Goal: Use online tool/utility: Utilize a website feature to perform a specific function

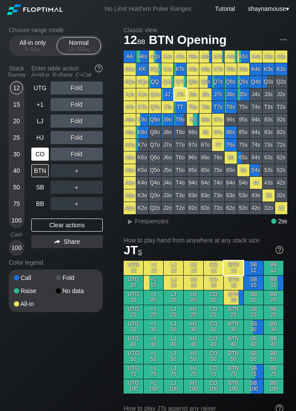
click at [42, 150] on div "CO" at bounding box center [39, 153] width 17 height 13
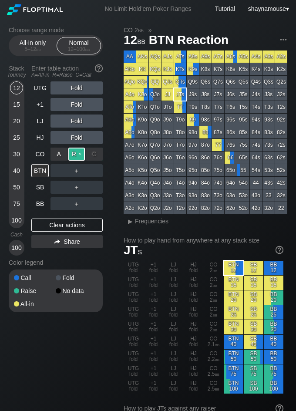
click at [75, 155] on div "R ✕" at bounding box center [76, 153] width 17 height 13
click at [97, 187] on div "C ✕" at bounding box center [94, 187] width 17 height 13
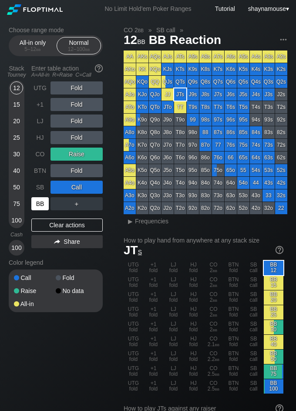
click at [40, 198] on div "BB" at bounding box center [39, 203] width 17 height 13
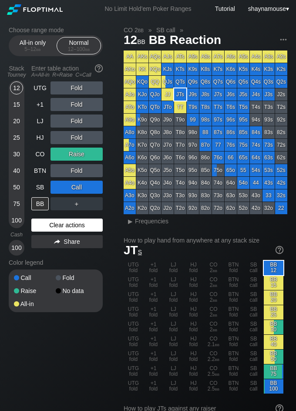
click at [73, 221] on div "Clear actions" at bounding box center [66, 224] width 71 height 13
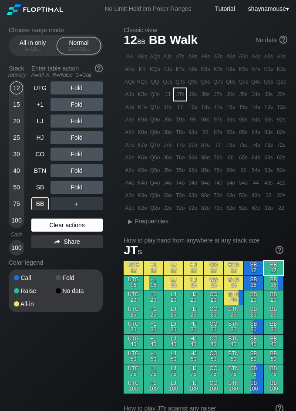
click at [73, 221] on div "Clear actions" at bounding box center [66, 224] width 71 height 13
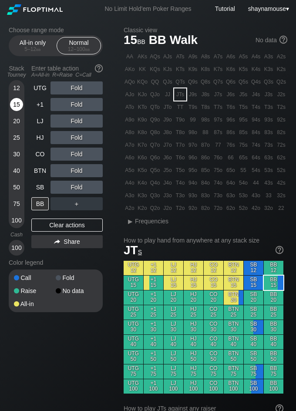
click at [17, 101] on div "15" at bounding box center [16, 104] width 13 height 13
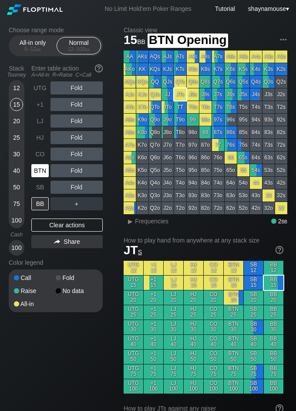
click at [38, 165] on div "BTN" at bounding box center [39, 170] width 17 height 13
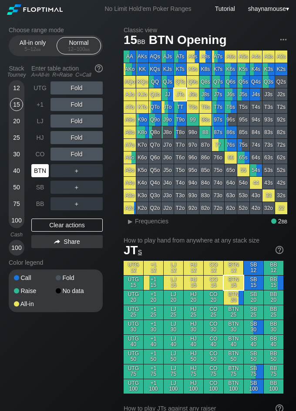
click at [38, 165] on div "BTN" at bounding box center [39, 170] width 17 height 13
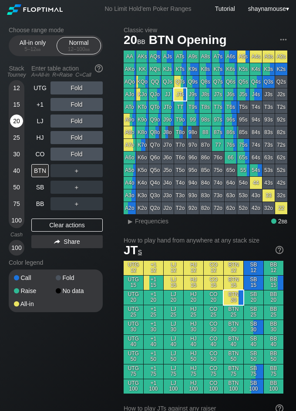
click at [19, 124] on div "20" at bounding box center [16, 120] width 13 height 13
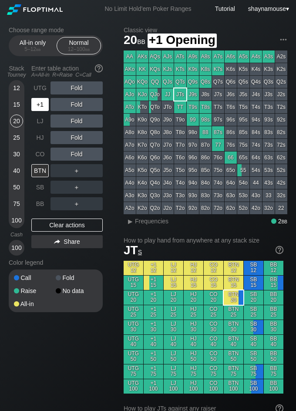
click at [37, 107] on div "+1" at bounding box center [39, 104] width 17 height 13
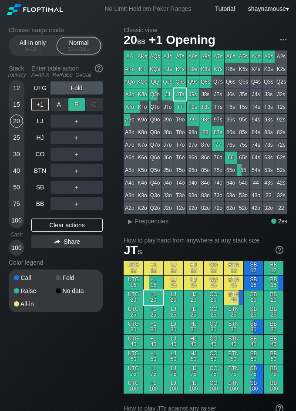
click at [76, 106] on div "R ✕" at bounding box center [76, 104] width 17 height 13
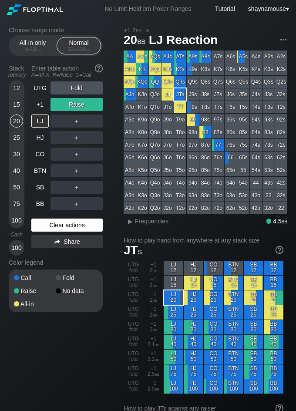
click at [57, 218] on div "Clear actions" at bounding box center [66, 224] width 71 height 13
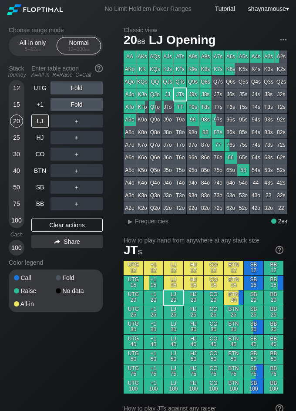
click at [57, 218] on div "UTG Fold +1 Fold LJ ＋ HJ ＋ CO ＋ BTN ＋ SB ＋ BB ＋ Clear actions Share" at bounding box center [66, 168] width 71 height 174
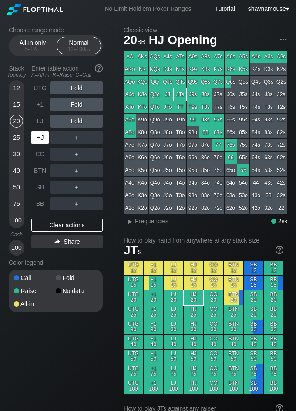
click at [43, 136] on div "HJ" at bounding box center [39, 137] width 17 height 13
click at [16, 84] on div "12" at bounding box center [16, 87] width 13 height 13
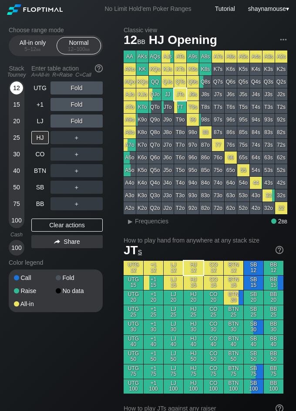
click at [16, 84] on div "12" at bounding box center [16, 87] width 13 height 13
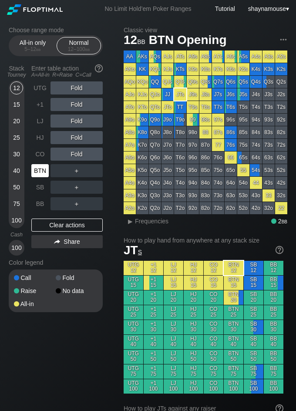
click at [33, 170] on div "BTN" at bounding box center [39, 170] width 17 height 13
click at [26, 50] on div "5 – 12 bb" at bounding box center [32, 49] width 37 height 6
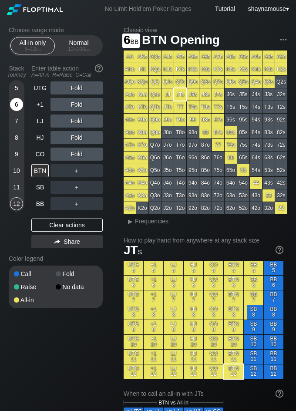
click at [17, 105] on div "6" at bounding box center [16, 104] width 13 height 13
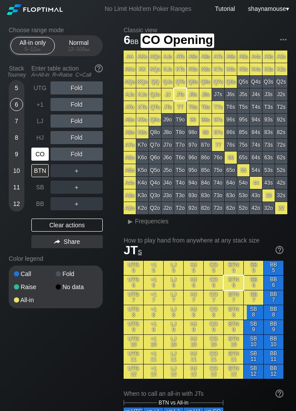
click at [44, 148] on div "CO" at bounding box center [39, 153] width 17 height 13
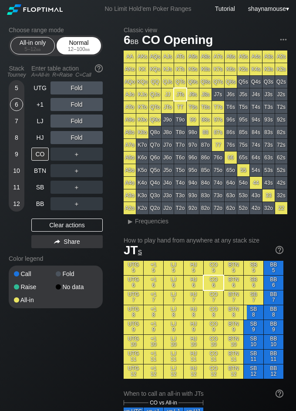
click at [90, 43] on div "Normal 12 – 100 bb" at bounding box center [79, 45] width 40 height 17
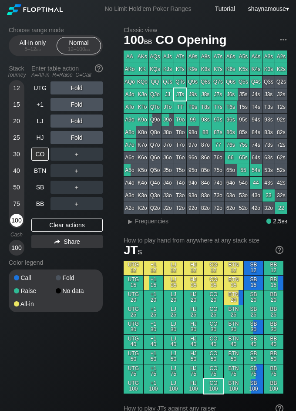
click at [17, 224] on div "100" at bounding box center [16, 220] width 13 height 13
click at [74, 156] on div "R ✕" at bounding box center [76, 153] width 17 height 13
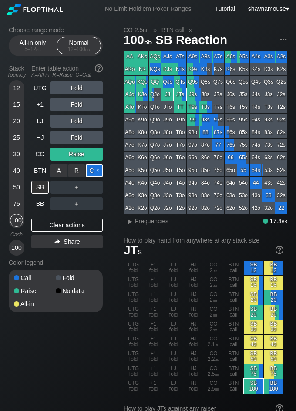
click at [94, 174] on div "C ✕" at bounding box center [94, 170] width 17 height 13
click at [40, 187] on div "SB" at bounding box center [39, 187] width 17 height 13
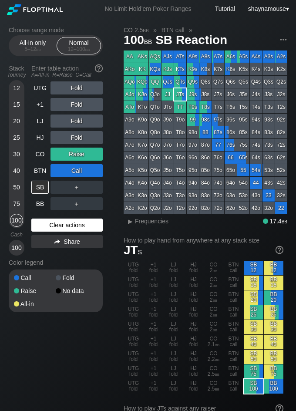
click at [44, 228] on div "Clear actions" at bounding box center [66, 224] width 71 height 13
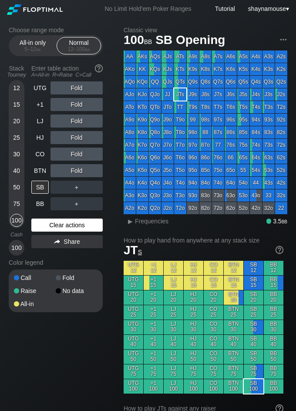
click at [45, 228] on div "Clear actions" at bounding box center [66, 224] width 71 height 13
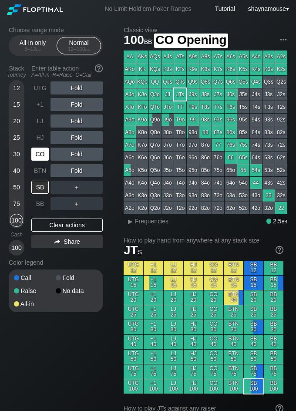
click at [40, 154] on div "CO" at bounding box center [39, 153] width 17 height 13
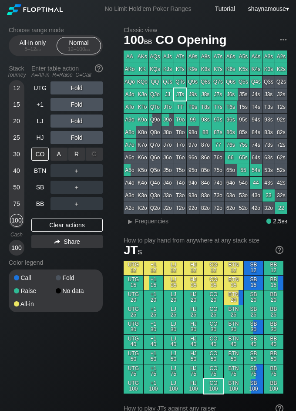
drag, startPoint x: 75, startPoint y: 153, endPoint x: 62, endPoint y: 161, distance: 15.1
click at [76, 153] on div "R ✕" at bounding box center [76, 153] width 17 height 13
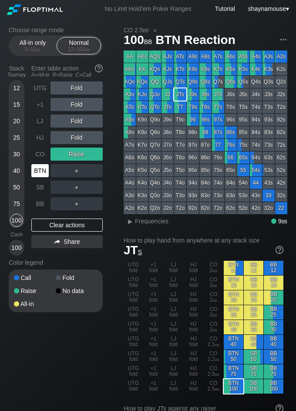
click at [40, 169] on div "BTN" at bounding box center [39, 170] width 17 height 13
click at [40, 170] on div "BTN" at bounding box center [39, 170] width 17 height 13
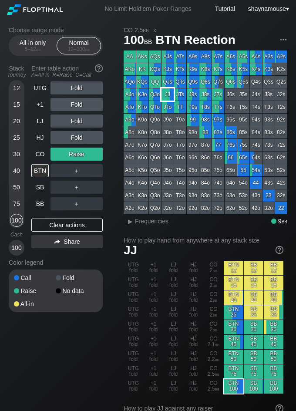
click at [166, 91] on div "JJ" at bounding box center [167, 94] width 12 height 12
click at [88, 227] on div "Clear actions" at bounding box center [66, 224] width 71 height 13
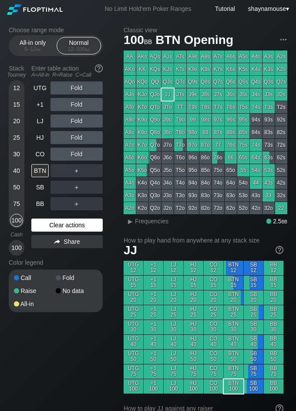
click at [88, 227] on div "Clear actions" at bounding box center [66, 224] width 71 height 13
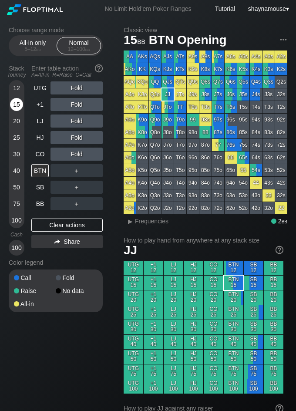
click at [17, 104] on div "15" at bounding box center [16, 104] width 13 height 13
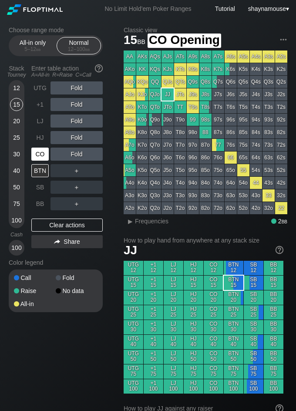
click at [42, 155] on div "CO" at bounding box center [39, 153] width 17 height 13
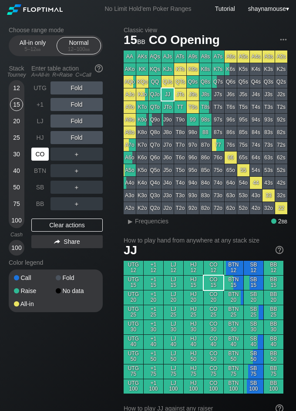
click at [42, 155] on div "CO" at bounding box center [39, 153] width 17 height 13
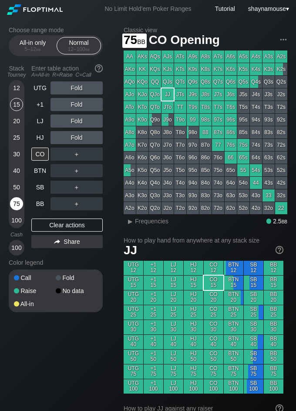
click at [19, 204] on div "75" at bounding box center [16, 203] width 13 height 13
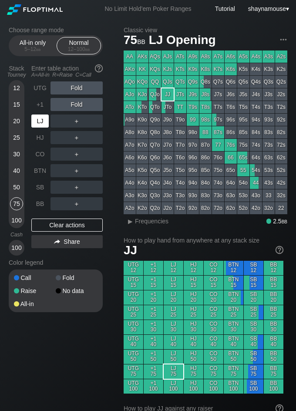
click at [40, 118] on div "LJ" at bounding box center [39, 120] width 17 height 13
click at [76, 118] on div "R ✕" at bounding box center [76, 120] width 17 height 13
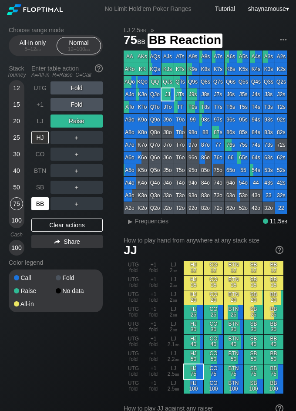
click at [42, 200] on div "BB" at bounding box center [39, 203] width 17 height 13
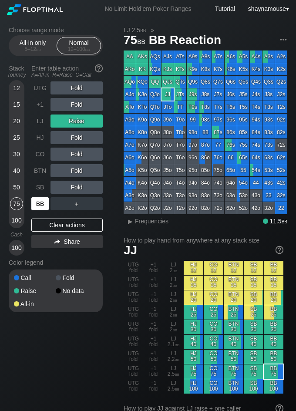
click at [42, 200] on div "BB" at bounding box center [39, 203] width 17 height 13
click at [146, 221] on span "Frequencies" at bounding box center [151, 220] width 33 height 7
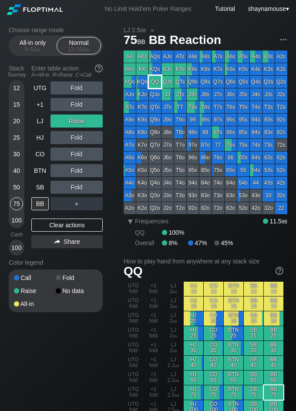
click at [158, 80] on div "QQ" at bounding box center [155, 82] width 12 height 12
drag, startPoint x: 57, startPoint y: 220, endPoint x: 57, endPoint y: 214, distance: 5.7
click at [57, 215] on div "UTG Fold +1 Fold LJ Raise HJ Fold CO Fold BTN Fold SB Fold BB ＋ Clear actions S…" at bounding box center [66, 168] width 71 height 174
click at [57, 214] on div "UTG Fold +1 Fold LJ Raise HJ Fold CO Fold BTN Fold SB Fold BB ＋ Clear actions S…" at bounding box center [66, 168] width 71 height 174
click at [64, 231] on div "UTG Fold +1 Fold LJ Raise HJ Fold CO Fold BTN Fold SB Fold BB ＋ Clear actions S…" at bounding box center [66, 168] width 71 height 174
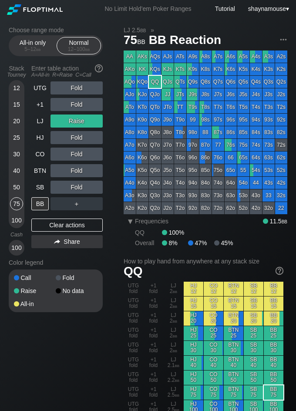
click at [64, 231] on div "UTG Fold +1 Fold LJ Raise HJ Fold CO Fold BTN Fold SB Fold BB ＋ Clear actions S…" at bounding box center [66, 168] width 71 height 174
click at [64, 229] on div "Clear actions" at bounding box center [66, 224] width 71 height 13
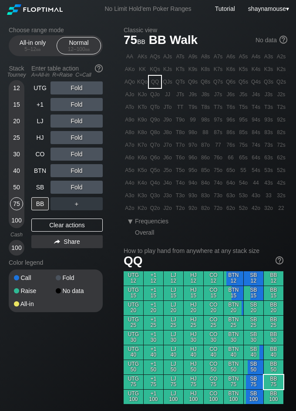
drag, startPoint x: 40, startPoint y: 49, endPoint x: 35, endPoint y: 68, distance: 20.3
click at [40, 49] on span "bb" at bounding box center [38, 49] width 5 height 6
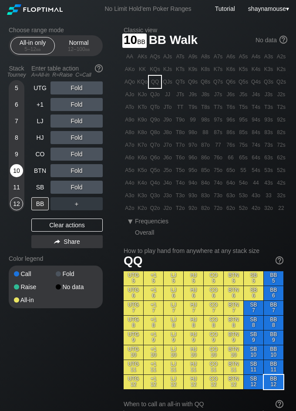
click at [17, 166] on div "10" at bounding box center [16, 170] width 13 height 13
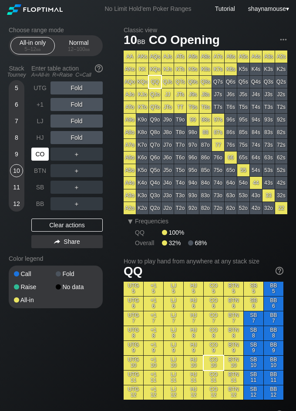
click at [33, 154] on div "CO" at bounding box center [39, 153] width 17 height 13
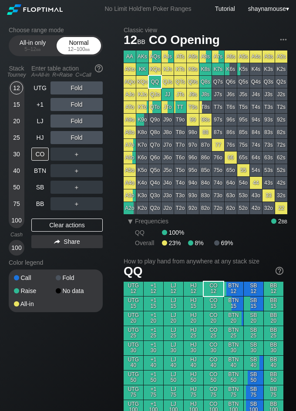
click at [85, 42] on div "Normal 12 – 100 bb" at bounding box center [79, 45] width 40 height 17
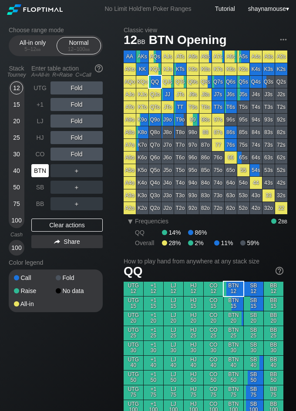
click at [47, 174] on div "BTN" at bounding box center [39, 170] width 17 height 13
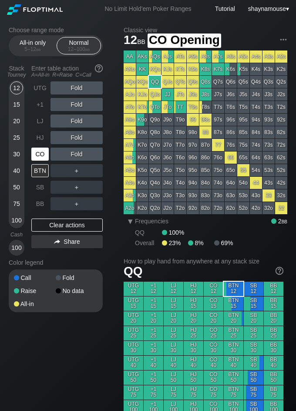
click at [40, 157] on div "CO" at bounding box center [39, 153] width 17 height 13
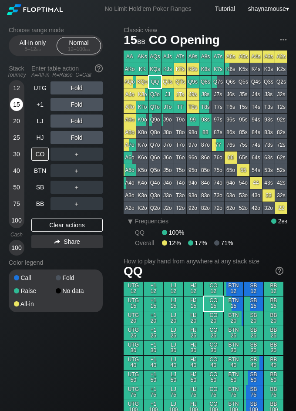
click at [14, 105] on div "15" at bounding box center [16, 104] width 13 height 13
click at [40, 158] on div "CO" at bounding box center [39, 153] width 17 height 13
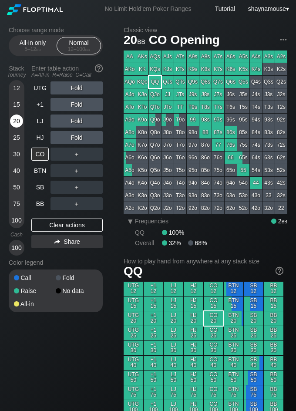
click at [17, 120] on div "20" at bounding box center [16, 120] width 13 height 13
click at [16, 116] on div "20" at bounding box center [16, 120] width 13 height 13
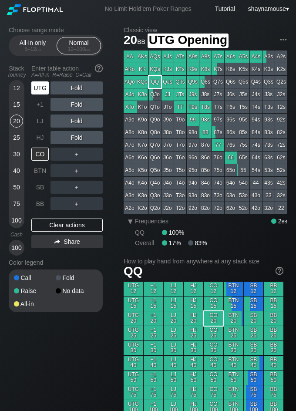
click at [40, 86] on div "UTG" at bounding box center [39, 87] width 17 height 13
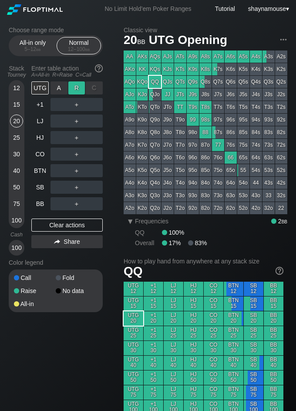
click at [80, 92] on div "R ✕" at bounding box center [76, 87] width 17 height 13
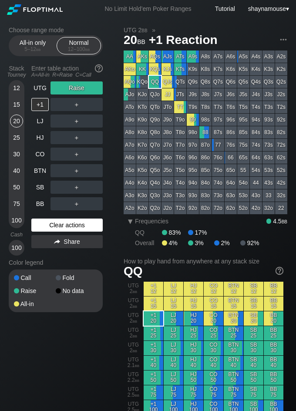
drag, startPoint x: 77, startPoint y: 214, endPoint x: 77, endPoint y: 218, distance: 4.9
click at [77, 214] on div "UTG Raise +1 ＋ LJ ＋ HJ ＋ CO ＋ BTN ＋ SB ＋ BB ＋ Clear actions Share" at bounding box center [66, 168] width 71 height 174
click at [77, 225] on div "Clear actions" at bounding box center [66, 224] width 71 height 13
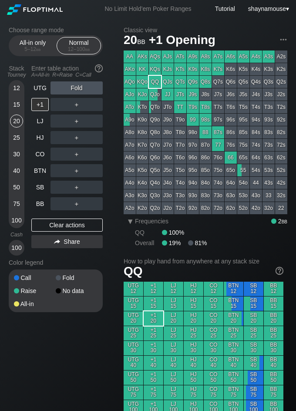
drag, startPoint x: 77, startPoint y: 225, endPoint x: 52, endPoint y: 106, distance: 122.1
click at [77, 226] on div "Clear actions" at bounding box center [66, 224] width 71 height 13
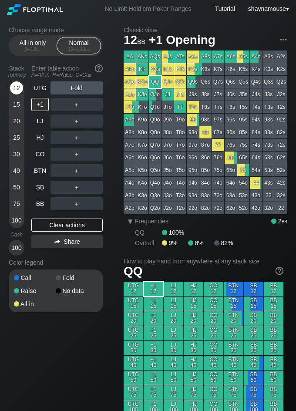
click at [19, 90] on div "12" at bounding box center [16, 87] width 13 height 13
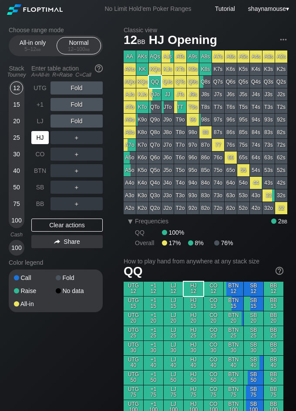
click at [40, 135] on div "HJ" at bounding box center [39, 137] width 17 height 13
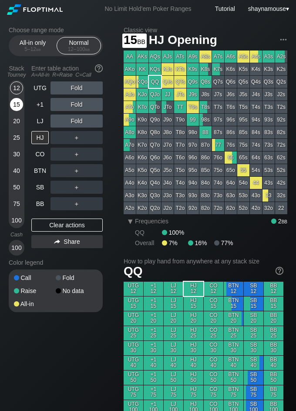
click at [19, 104] on div "15" at bounding box center [16, 104] width 13 height 13
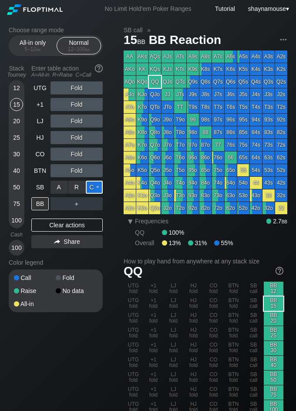
click at [92, 188] on div "C ✕" at bounding box center [94, 187] width 17 height 13
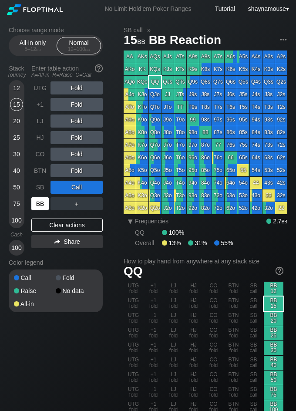
click at [43, 200] on div "BB" at bounding box center [39, 203] width 17 height 13
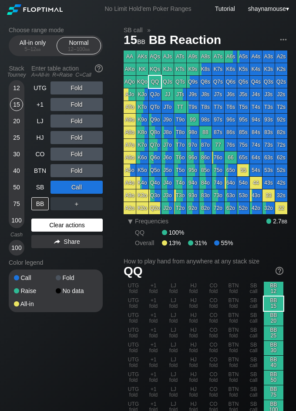
click at [77, 223] on div "Clear actions" at bounding box center [66, 224] width 71 height 13
click at [77, 224] on div "Clear actions" at bounding box center [66, 224] width 71 height 13
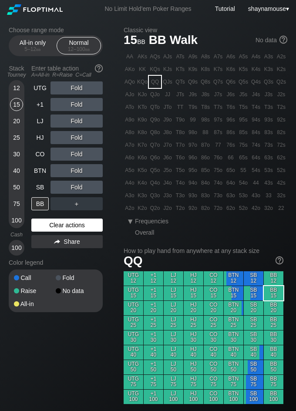
click at [83, 228] on div "Clear actions" at bounding box center [66, 224] width 71 height 13
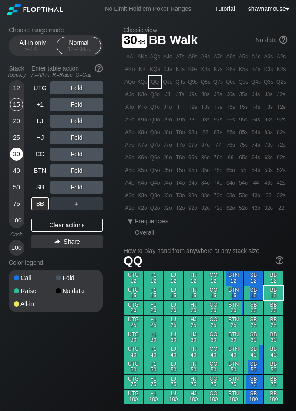
click at [20, 152] on div "30" at bounding box center [16, 153] width 13 height 13
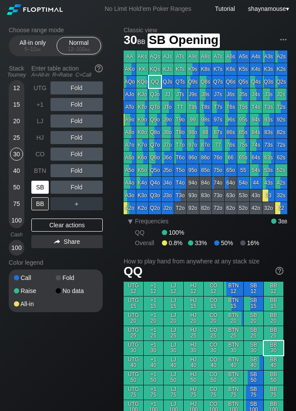
click at [41, 184] on div "SB" at bounding box center [39, 187] width 17 height 13
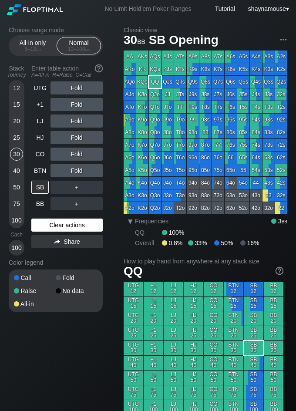
click at [44, 226] on div "Clear actions" at bounding box center [66, 224] width 71 height 13
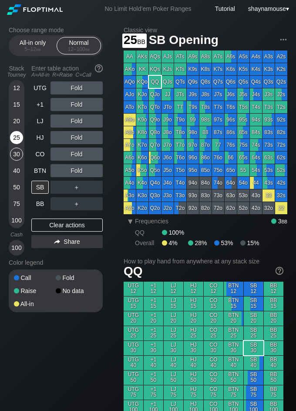
click at [20, 140] on div "25" at bounding box center [16, 137] width 13 height 13
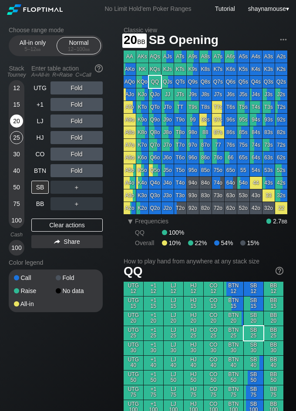
click at [20, 117] on div "20" at bounding box center [16, 120] width 13 height 13
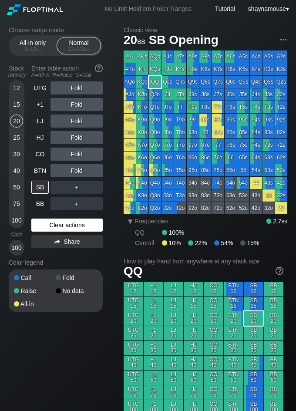
click at [73, 224] on div "Clear actions" at bounding box center [66, 224] width 71 height 13
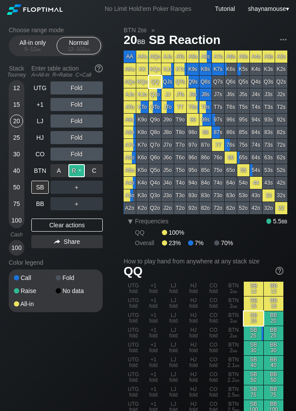
click at [78, 172] on div "R ✕" at bounding box center [76, 170] width 17 height 13
click at [49, 187] on div "SB" at bounding box center [40, 187] width 19 height 17
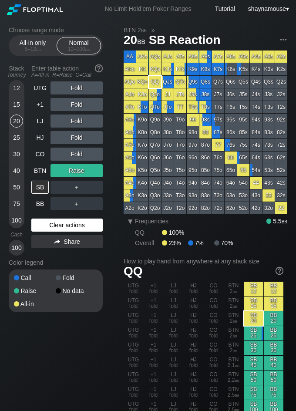
click at [88, 227] on div "Clear actions" at bounding box center [66, 224] width 71 height 13
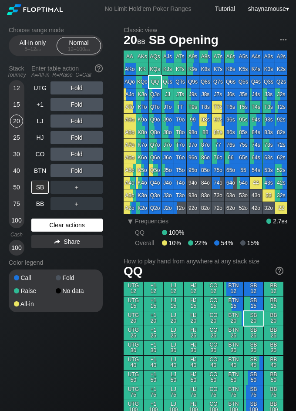
click at [87, 228] on div "Clear actions" at bounding box center [66, 224] width 71 height 13
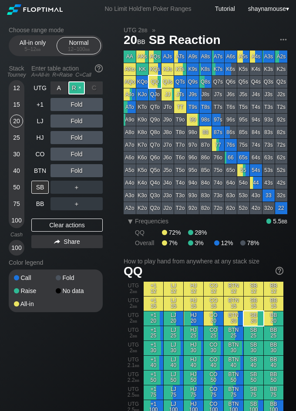
click at [76, 89] on div "R ✕" at bounding box center [76, 87] width 17 height 13
click at [74, 92] on div "R ✕" at bounding box center [76, 87] width 17 height 13
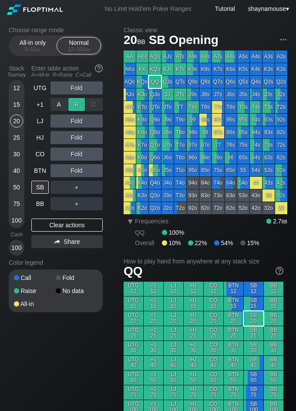
drag, startPoint x: 75, startPoint y: 94, endPoint x: 77, endPoint y: 104, distance: 9.7
click at [77, 104] on div "R ✕" at bounding box center [76, 104] width 17 height 13
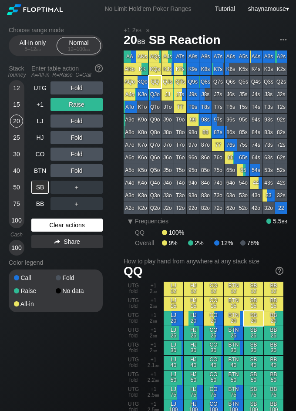
click at [82, 224] on div "Clear actions" at bounding box center [66, 224] width 71 height 13
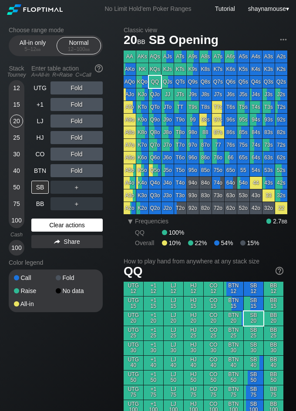
click at [82, 224] on div "Clear actions" at bounding box center [66, 224] width 71 height 13
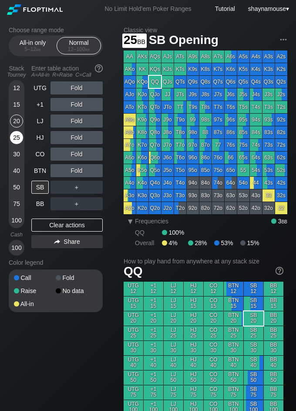
click at [18, 136] on div "25" at bounding box center [16, 137] width 13 height 13
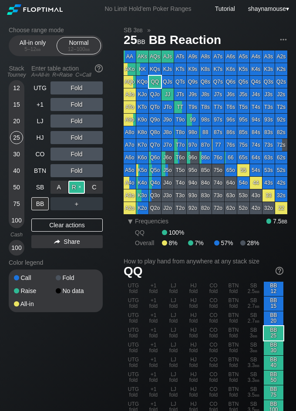
click at [78, 187] on div "R ✕" at bounding box center [76, 187] width 17 height 13
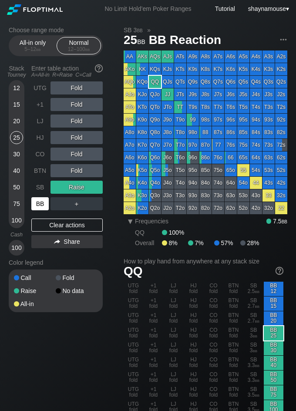
click at [36, 201] on div "BB" at bounding box center [39, 203] width 17 height 13
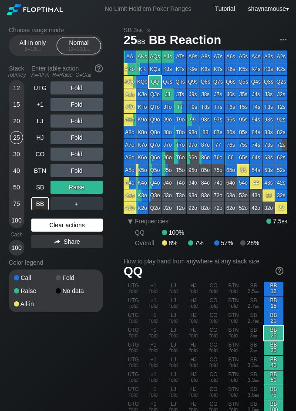
click at [76, 222] on div "Clear actions" at bounding box center [66, 224] width 71 height 13
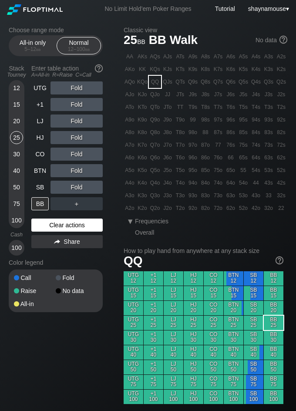
drag, startPoint x: 76, startPoint y: 222, endPoint x: 71, endPoint y: 218, distance: 6.5
click at [76, 224] on div "Clear actions" at bounding box center [66, 224] width 71 height 13
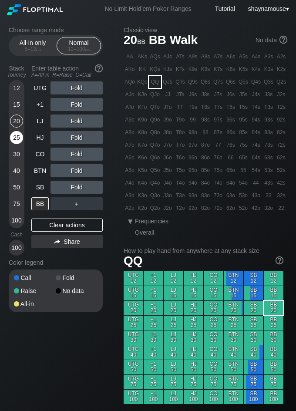
click at [17, 129] on div "20" at bounding box center [16, 122] width 13 height 17
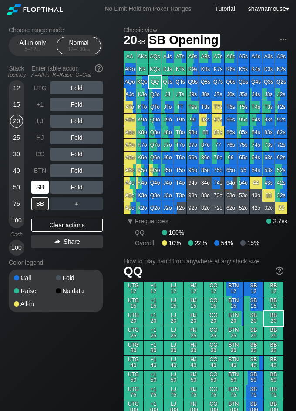
click at [35, 185] on div "SB" at bounding box center [39, 187] width 17 height 13
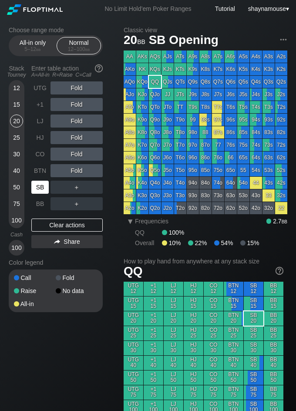
click at [35, 185] on div "SB" at bounding box center [39, 187] width 17 height 13
click at [17, 104] on div "15" at bounding box center [16, 104] width 13 height 13
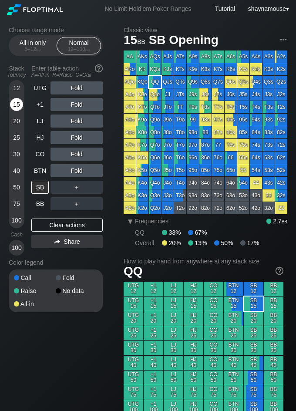
click at [17, 104] on div "15" at bounding box center [16, 104] width 13 height 13
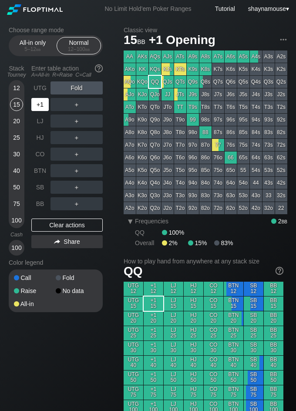
click at [42, 103] on div "+1" at bounding box center [39, 104] width 17 height 13
click at [74, 107] on div "R ✕" at bounding box center [76, 104] width 17 height 13
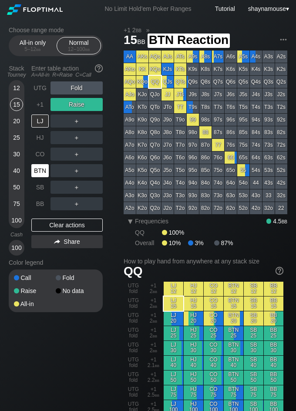
click at [40, 173] on div "BTN" at bounding box center [39, 170] width 17 height 13
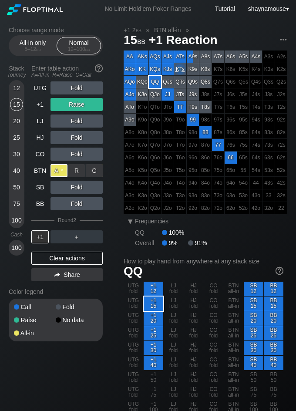
click at [56, 173] on div "A ✕" at bounding box center [58, 170] width 17 height 13
click at [57, 168] on div "A ✕" at bounding box center [58, 170] width 17 height 13
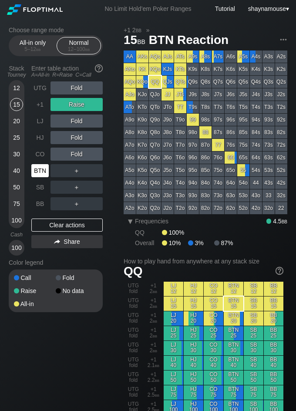
click at [37, 173] on div "BTN" at bounding box center [39, 170] width 17 height 13
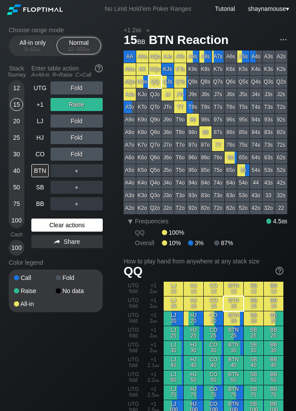
click at [71, 221] on div "Clear actions" at bounding box center [66, 224] width 71 height 13
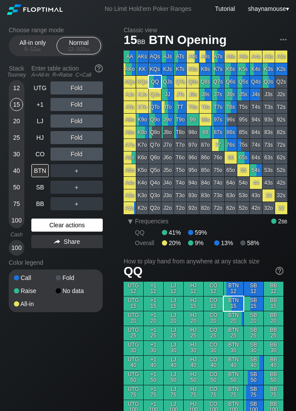
click at [71, 221] on div "Clear actions" at bounding box center [66, 224] width 71 height 13
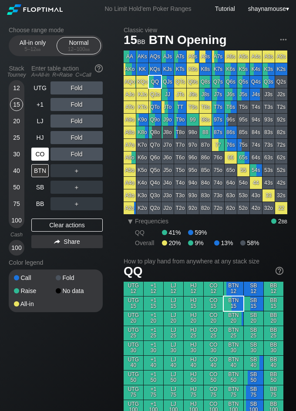
drag, startPoint x: 40, startPoint y: 187, endPoint x: 39, endPoint y: 151, distance: 36.1
click at [40, 187] on div "SB" at bounding box center [39, 187] width 17 height 13
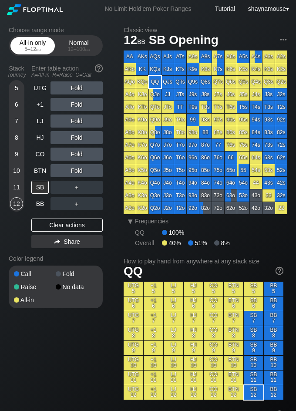
drag, startPoint x: 42, startPoint y: 42, endPoint x: 36, endPoint y: 67, distance: 26.0
click at [42, 41] on div "All-in only 5 – 12 bb" at bounding box center [33, 45] width 40 height 17
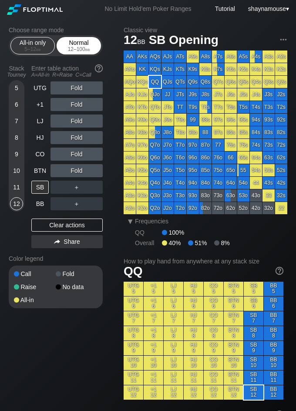
click at [74, 42] on div "Normal 12 – 100 bb" at bounding box center [79, 45] width 40 height 17
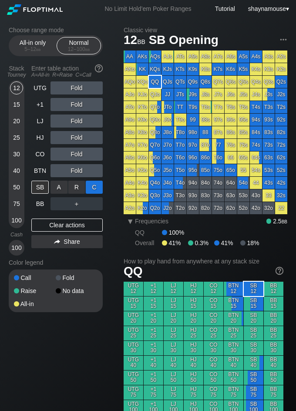
click at [88, 189] on div "C ✕" at bounding box center [94, 187] width 17 height 13
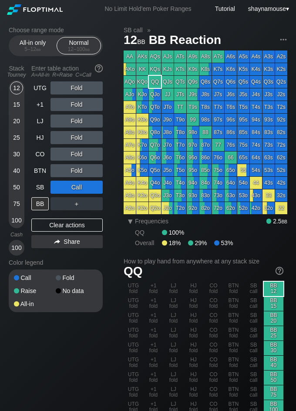
click at [31, 204] on div "Stack Tourney Enter table action A=All-in R=Raise C=Call [PHONE_NUMBER] [PHONE_…" at bounding box center [56, 158] width 94 height 194
click at [32, 204] on div "BB" at bounding box center [39, 203] width 17 height 13
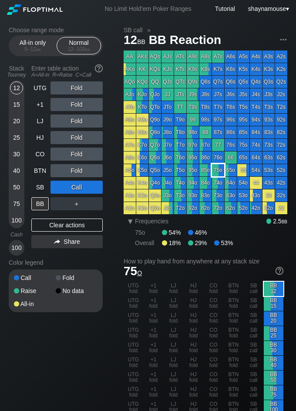
click at [215, 169] on div "75o" at bounding box center [218, 170] width 12 height 12
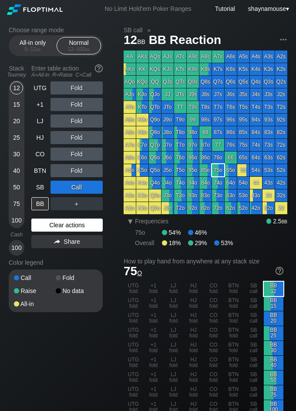
click at [87, 227] on div "Clear actions" at bounding box center [66, 224] width 71 height 13
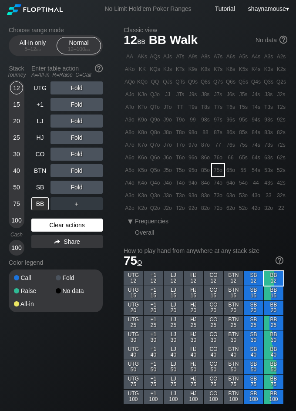
click at [87, 227] on div "Clear actions" at bounding box center [66, 224] width 71 height 13
click at [18, 188] on div "50" at bounding box center [16, 187] width 13 height 13
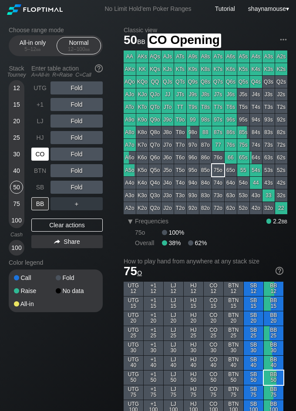
click at [37, 151] on div "CO" at bounding box center [39, 153] width 17 height 13
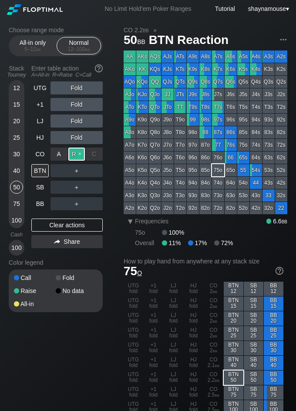
click at [72, 151] on div "R ✕" at bounding box center [76, 153] width 17 height 13
click at [42, 171] on div "BTN" at bounding box center [39, 170] width 17 height 13
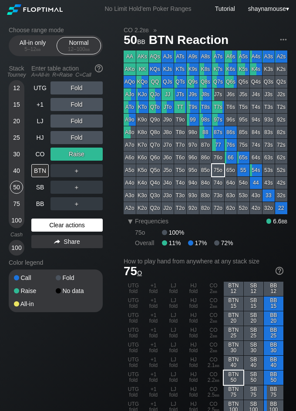
click at [57, 231] on div "Clear actions" at bounding box center [66, 224] width 71 height 13
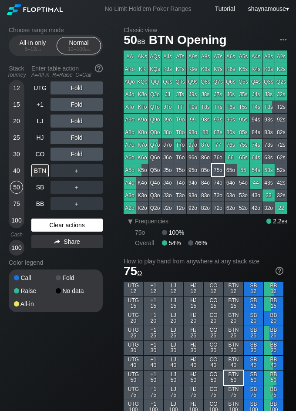
click at [57, 231] on div "Clear actions" at bounding box center [66, 224] width 71 height 13
